Goal: Transaction & Acquisition: Purchase product/service

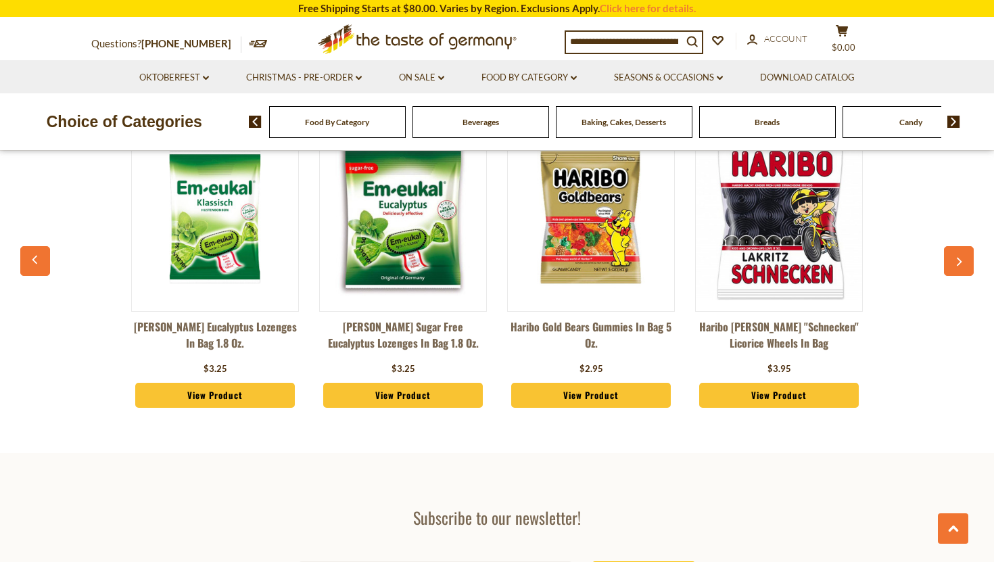
scroll to position [3641, 0]
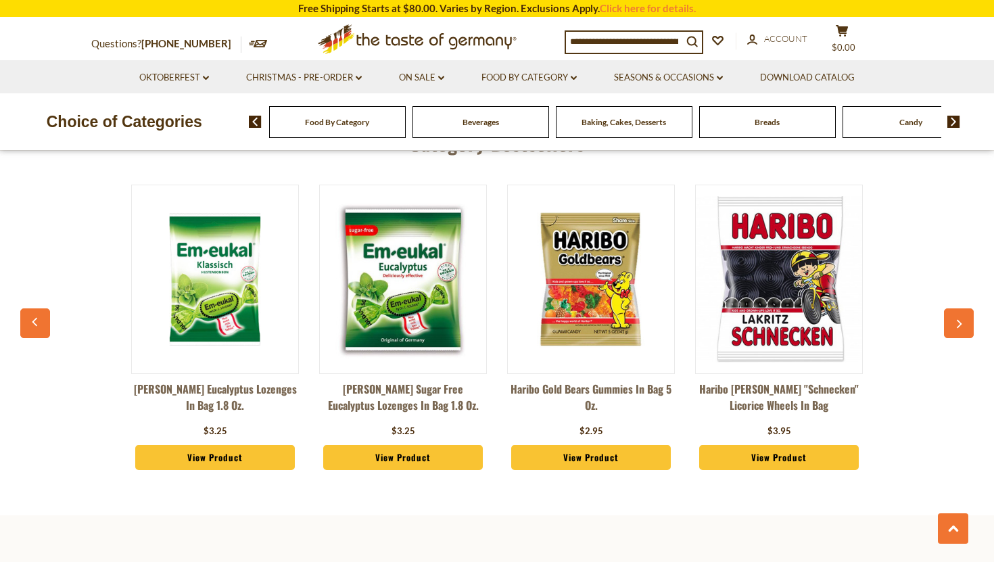
click at [958, 308] on button "button" at bounding box center [959, 323] width 30 height 30
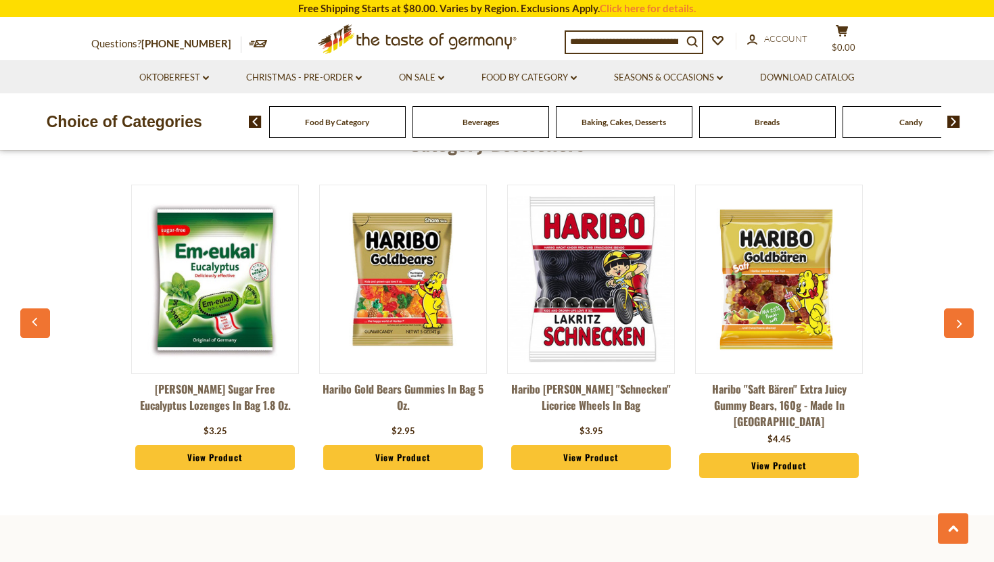
click at [958, 320] on icon "button" at bounding box center [958, 324] width 5 height 9
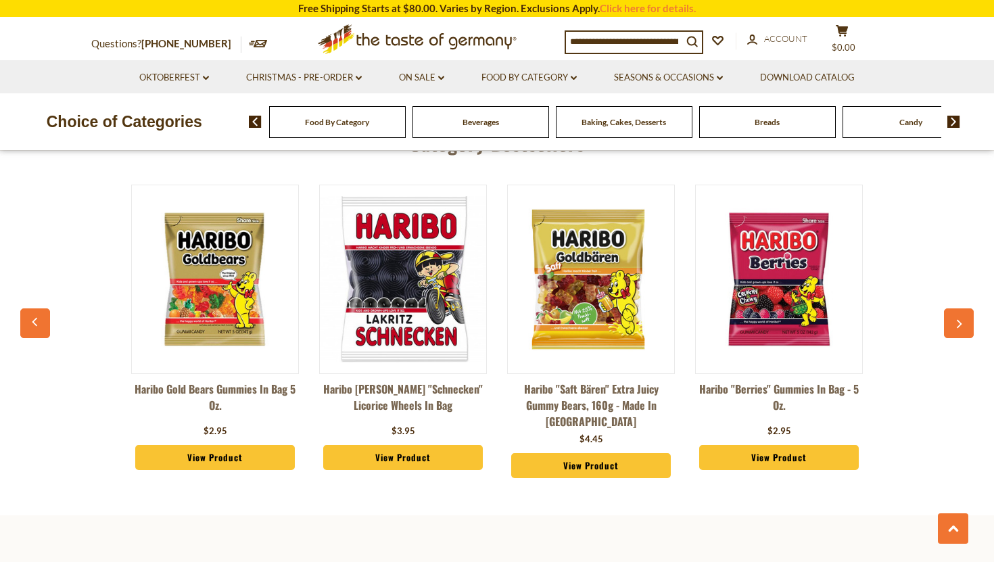
click at [958, 320] on icon "button" at bounding box center [958, 324] width 5 height 9
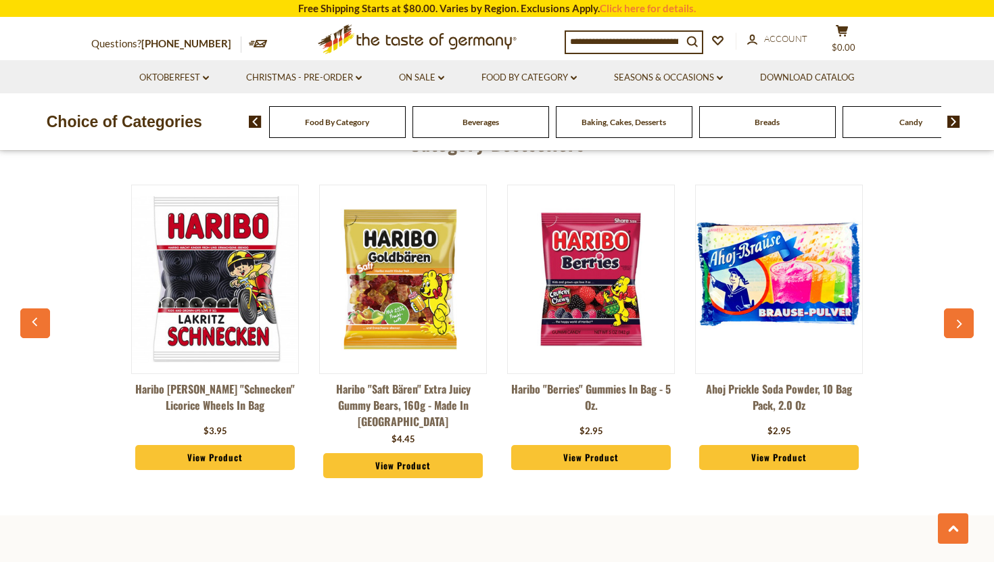
click at [956, 319] on icon "button" at bounding box center [958, 323] width 9 height 9
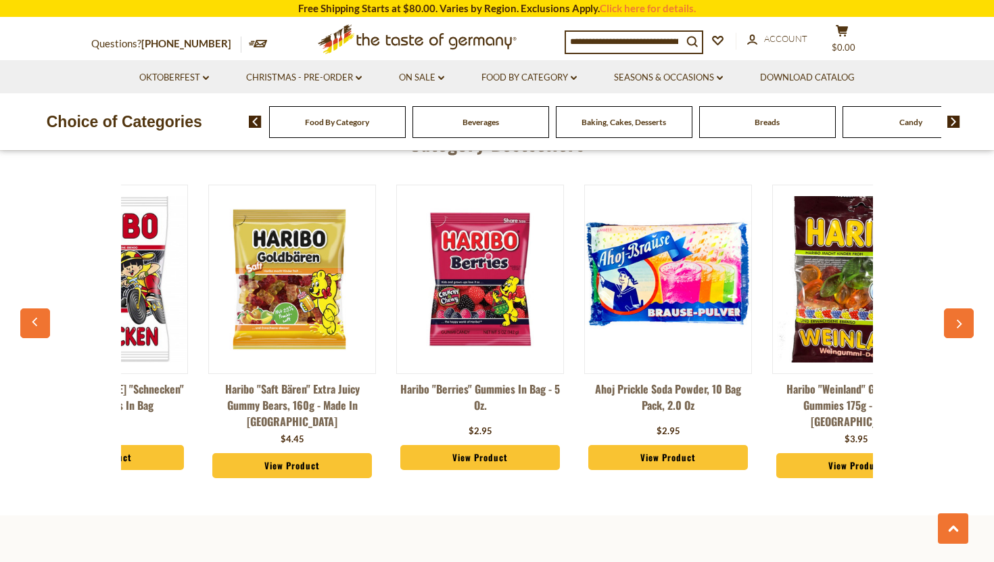
scroll to position [0, 752]
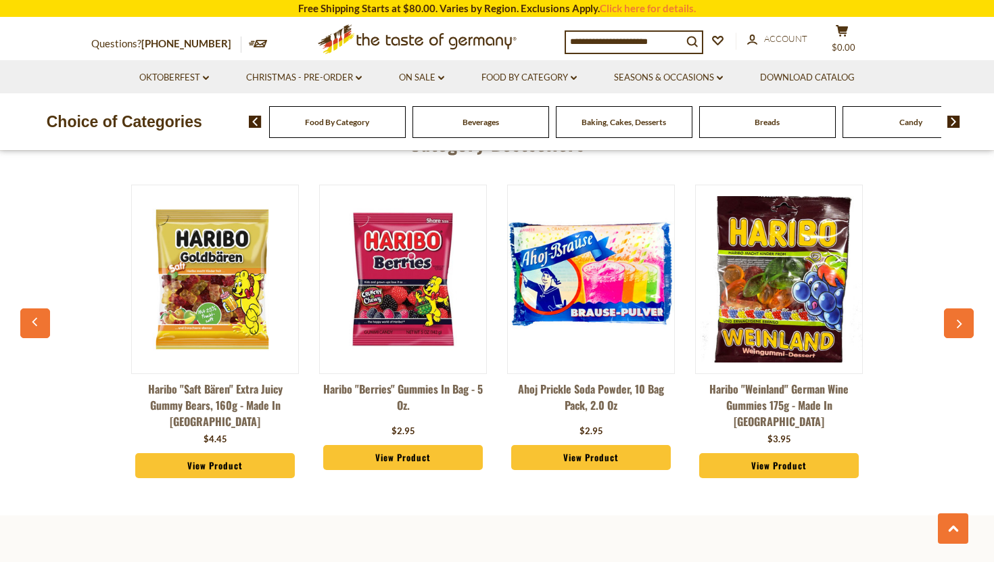
click at [957, 319] on icon "button" at bounding box center [958, 323] width 9 height 9
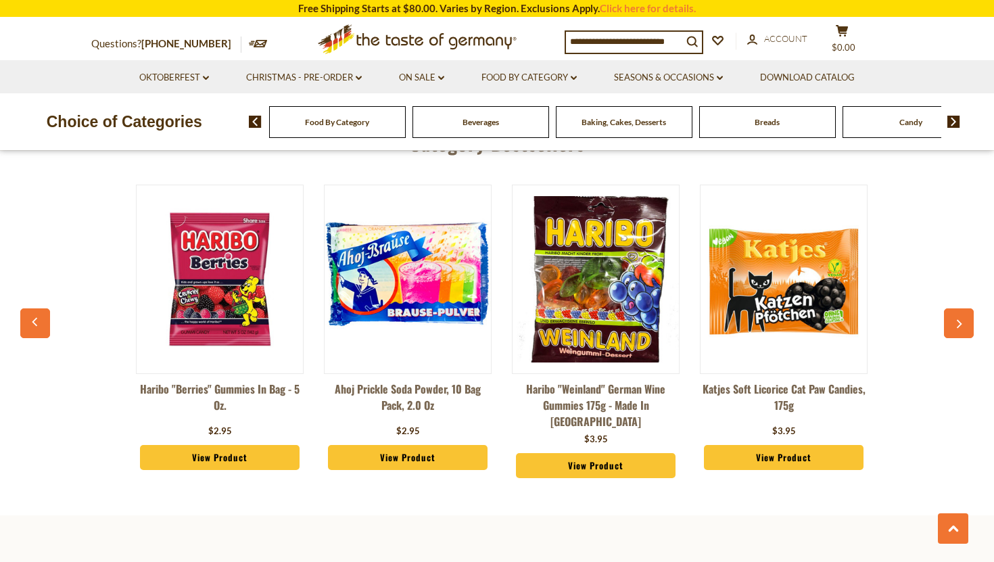
scroll to position [0, 939]
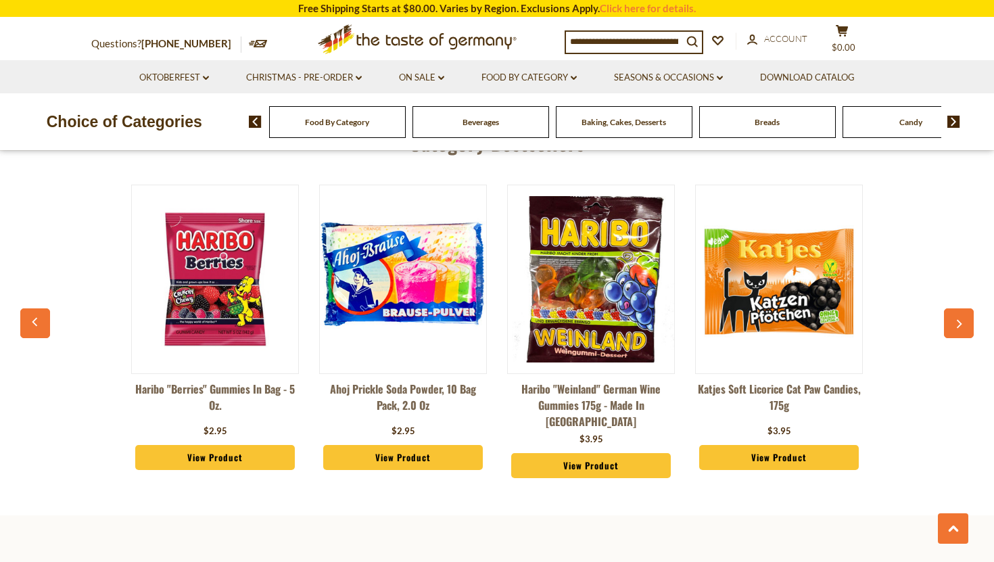
click at [950, 308] on button "button" at bounding box center [959, 323] width 30 height 30
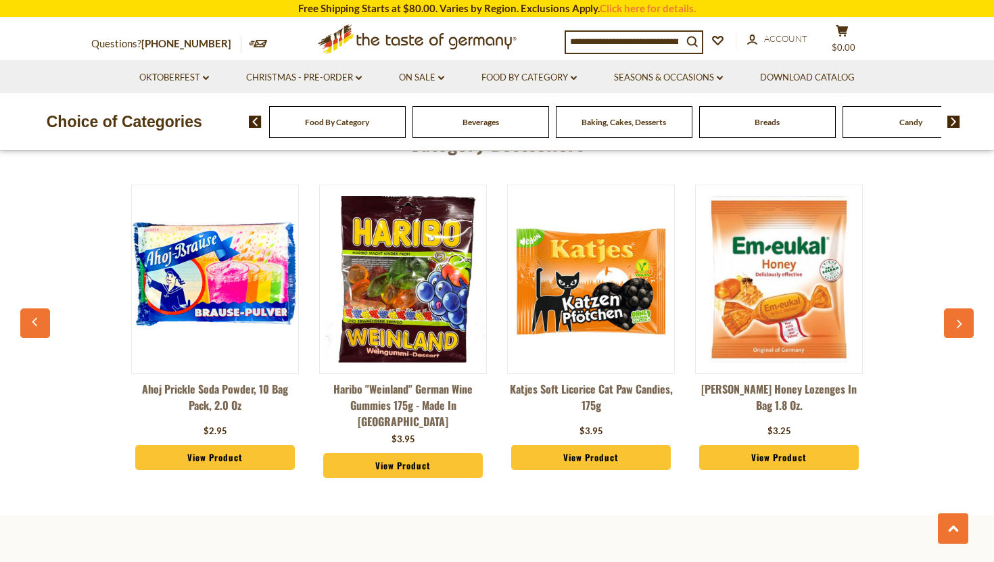
click at [950, 308] on button "button" at bounding box center [959, 323] width 30 height 30
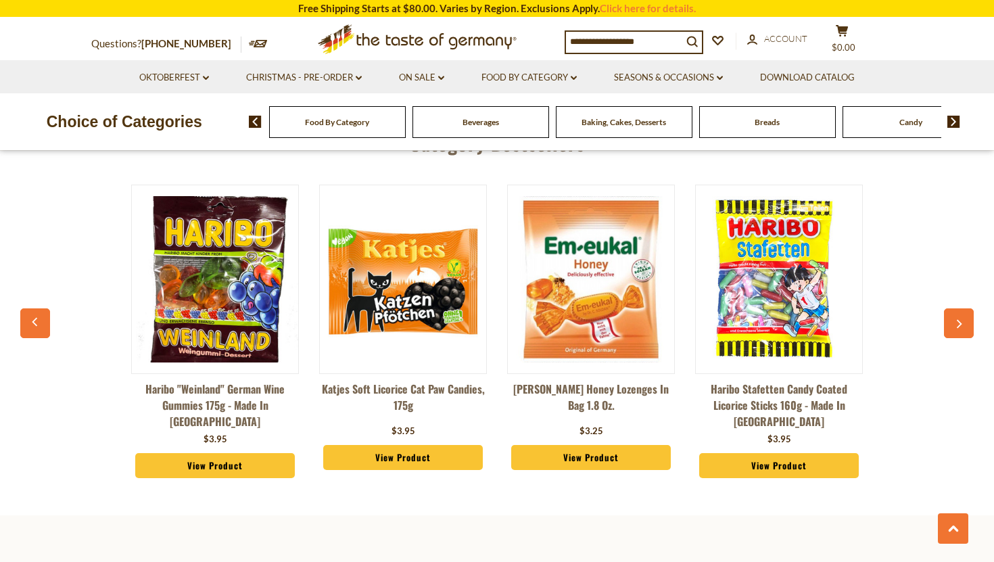
click at [950, 308] on button "button" at bounding box center [959, 323] width 30 height 30
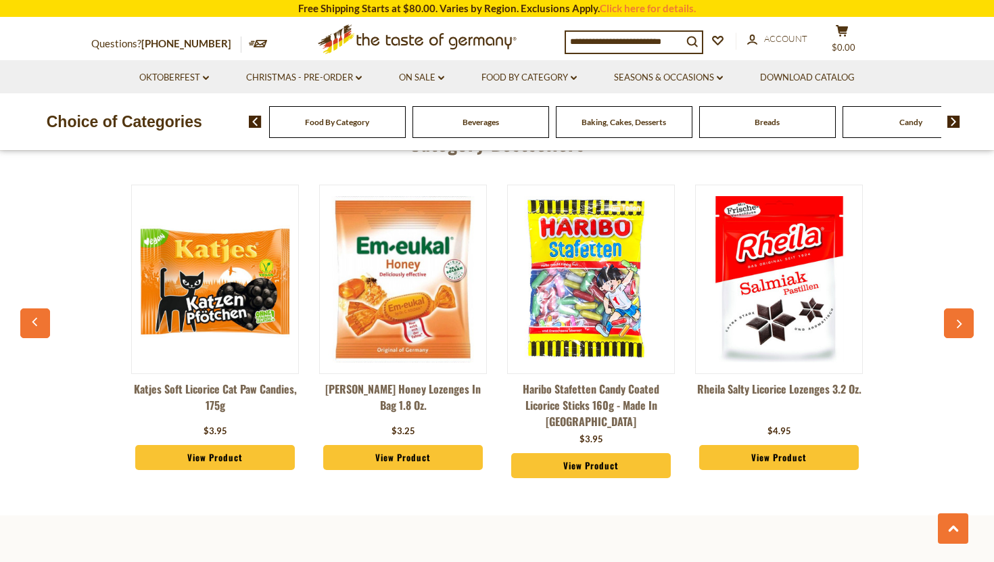
click at [950, 308] on button "button" at bounding box center [959, 323] width 30 height 30
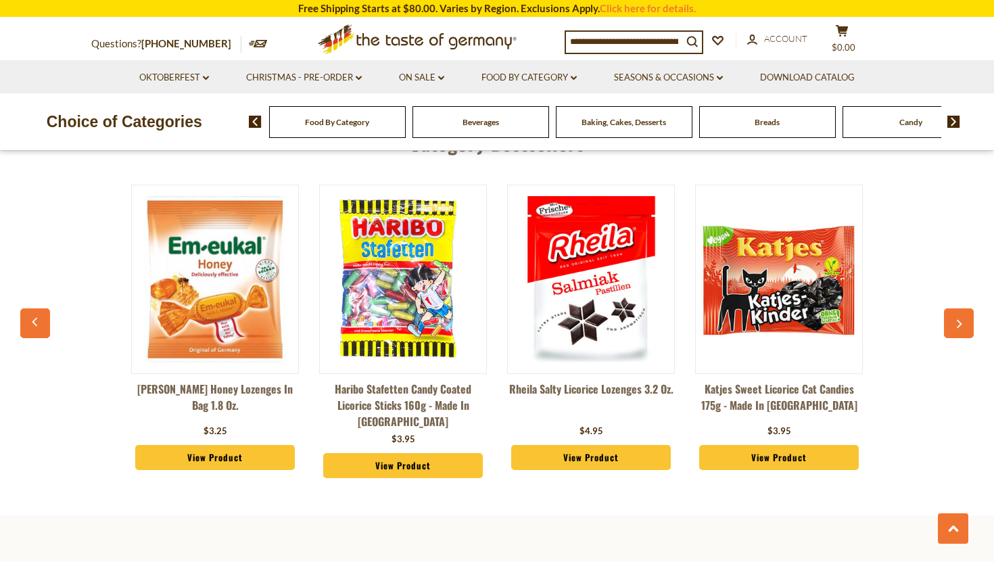
click at [950, 308] on button "button" at bounding box center [959, 323] width 30 height 30
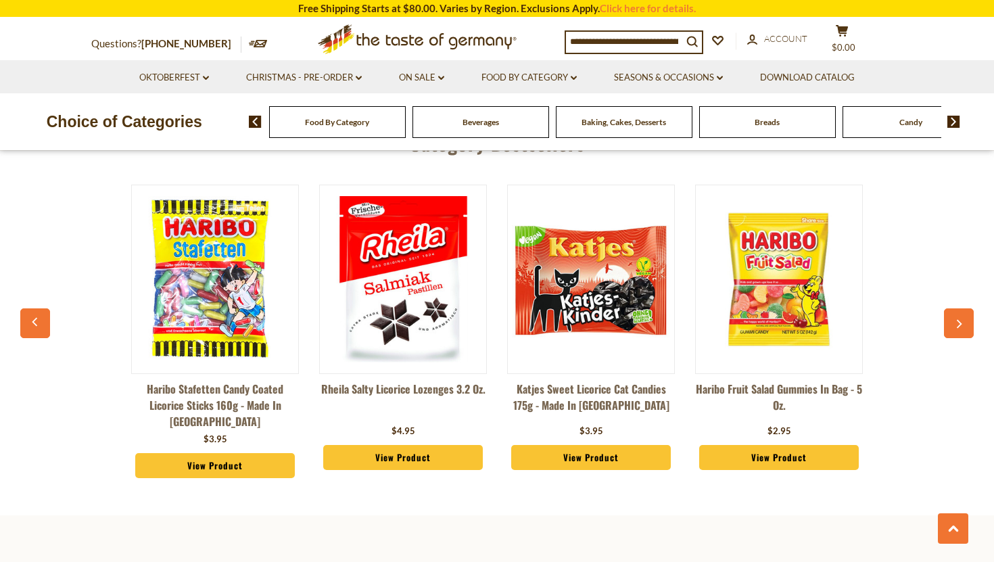
click at [950, 308] on button "button" at bounding box center [959, 323] width 30 height 30
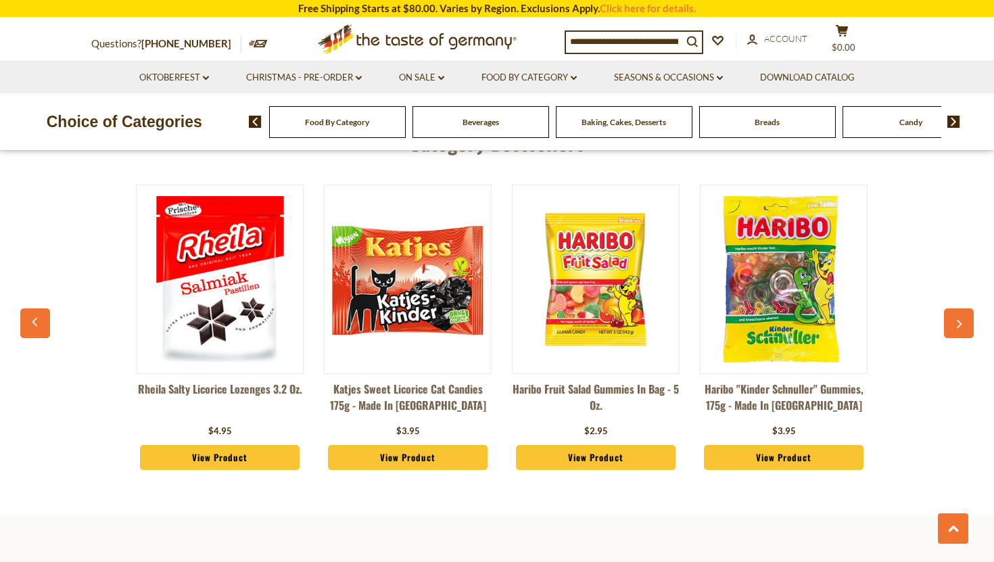
scroll to position [0, 2067]
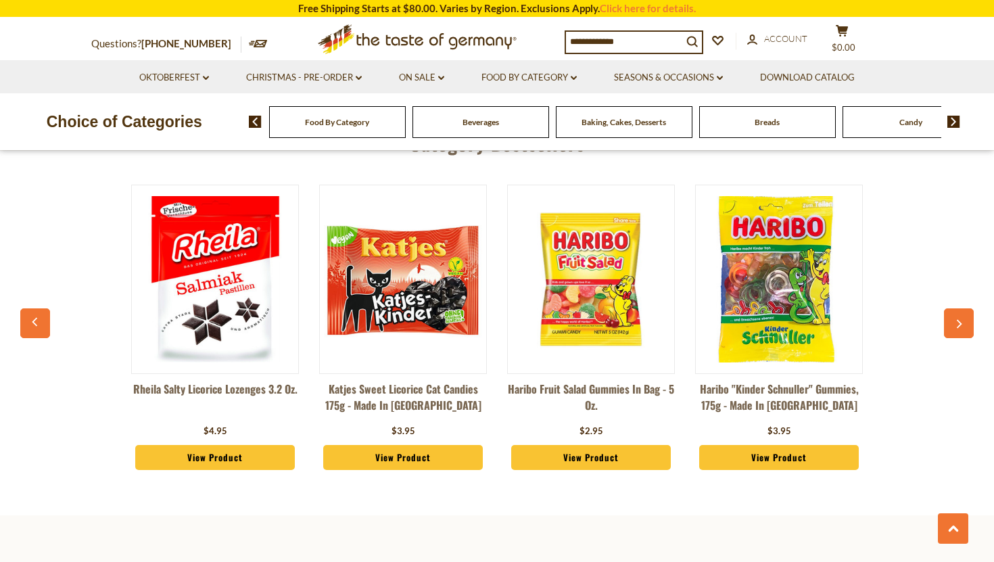
click at [950, 308] on button "button" at bounding box center [959, 323] width 30 height 30
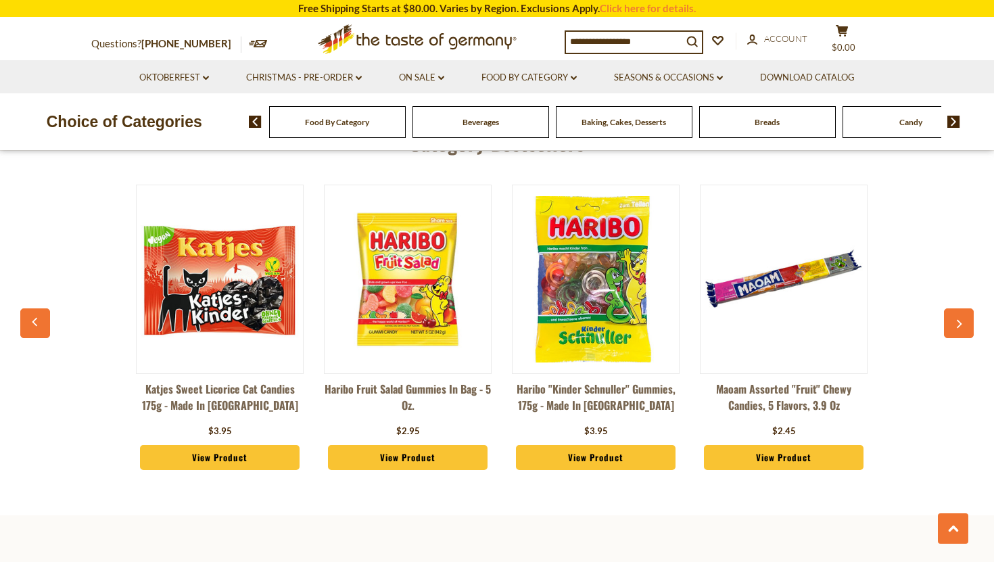
scroll to position [0, 2255]
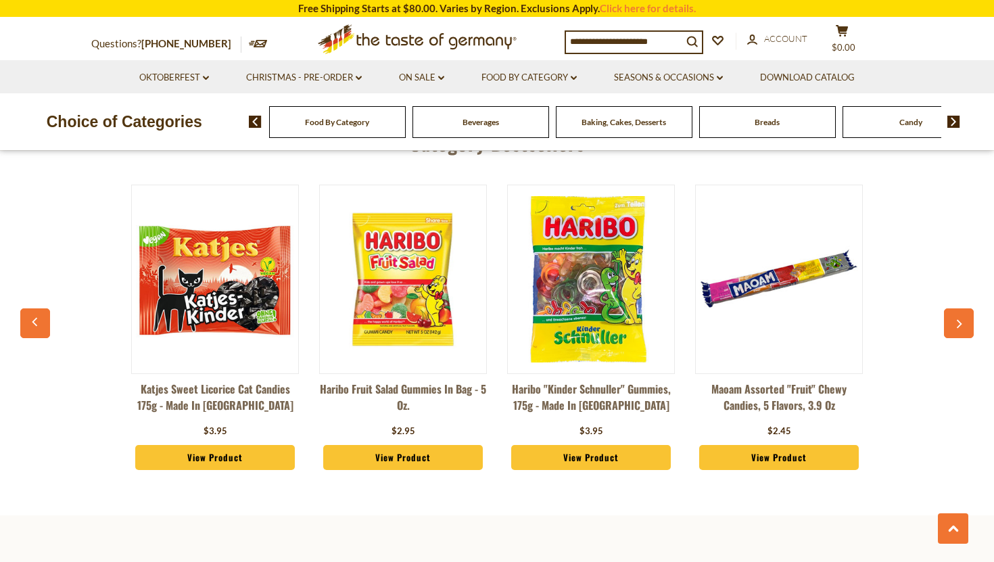
click at [950, 308] on button "button" at bounding box center [959, 323] width 30 height 30
click at [948, 308] on button "button" at bounding box center [959, 323] width 30 height 30
click at [952, 308] on button "button" at bounding box center [959, 323] width 30 height 30
